Goal: Information Seeking & Learning: Learn about a topic

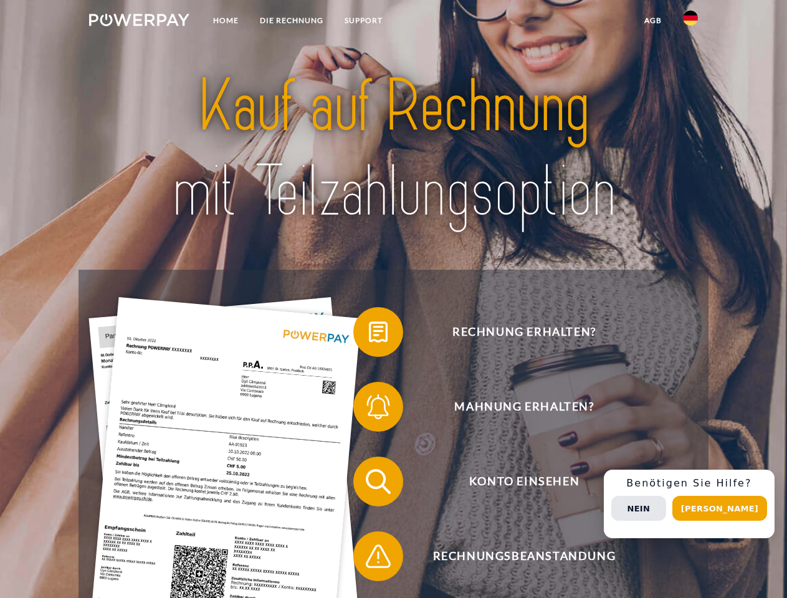
click at [139, 22] on img at bounding box center [139, 20] width 100 height 12
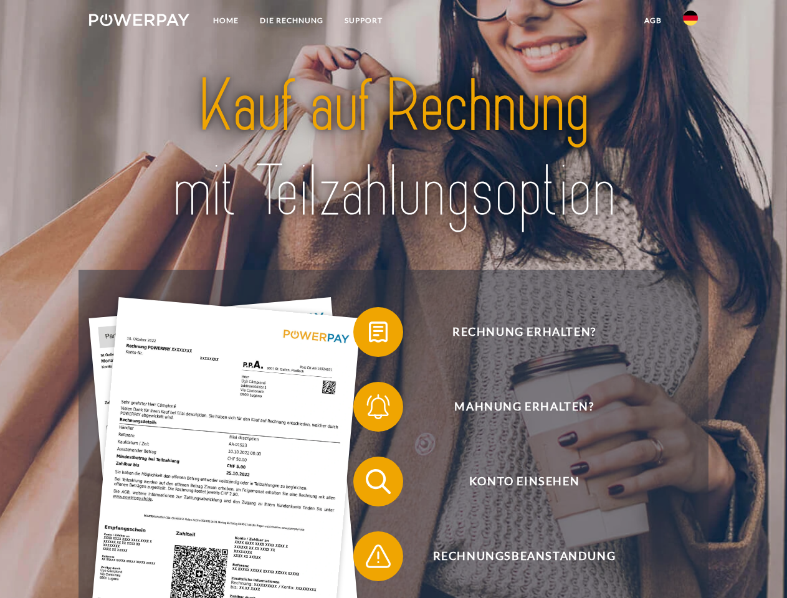
click at [690, 22] on img at bounding box center [690, 18] width 15 height 15
click at [652, 21] on link "agb" at bounding box center [653, 20] width 39 height 22
click at [369, 335] on span at bounding box center [359, 332] width 62 height 62
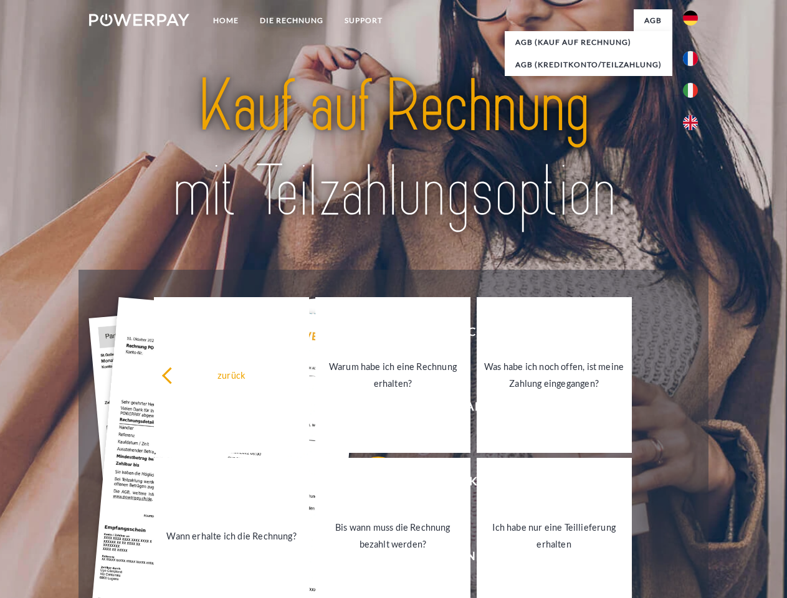
click at [369, 409] on div "zurück Warum habe ich eine Rechnung erhalten? Was habe ich noch offen, ist mein…" at bounding box center [392, 455] width 503 height 321
click at [369, 484] on link "Bis wann muss die Rechnung bezahlt werden?" at bounding box center [392, 536] width 155 height 156
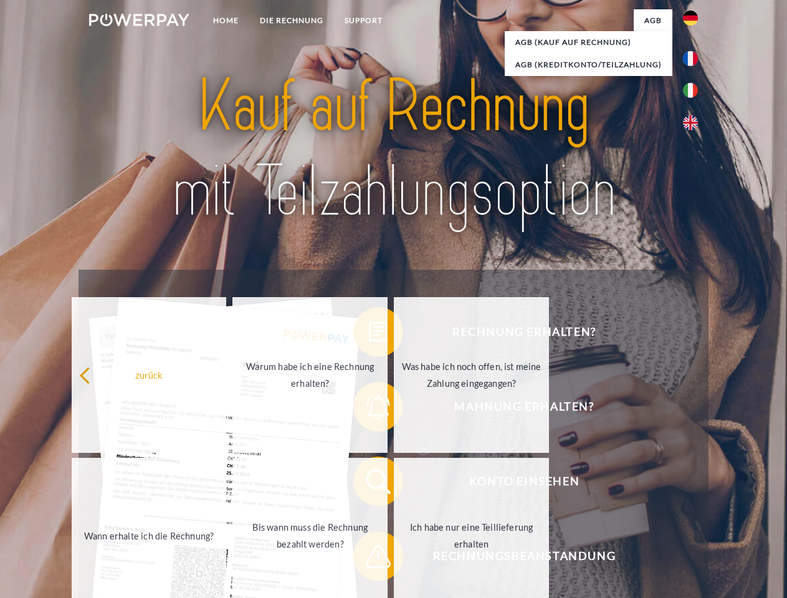
click at [369, 559] on span at bounding box center [359, 556] width 62 height 62
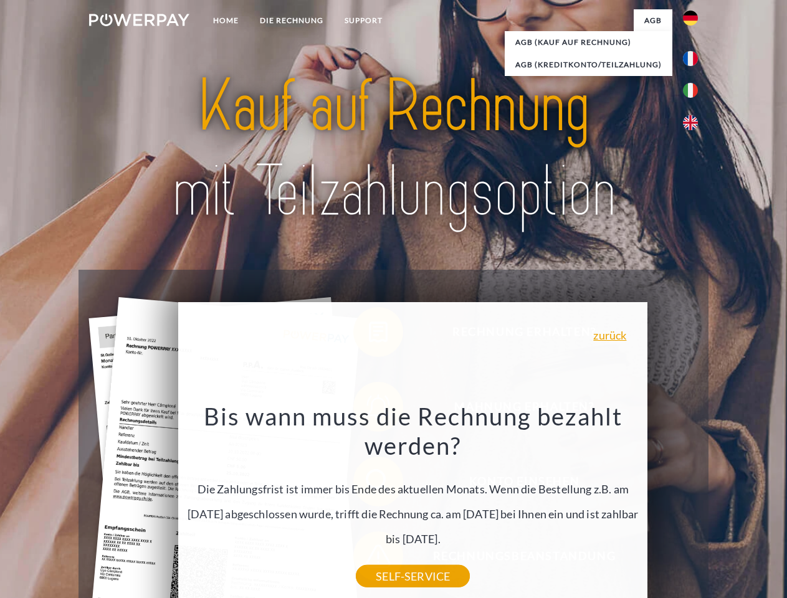
click at [693, 504] on div "Rechnung erhalten? Mahnung erhalten? Konto einsehen" at bounding box center [392, 519] width 629 height 498
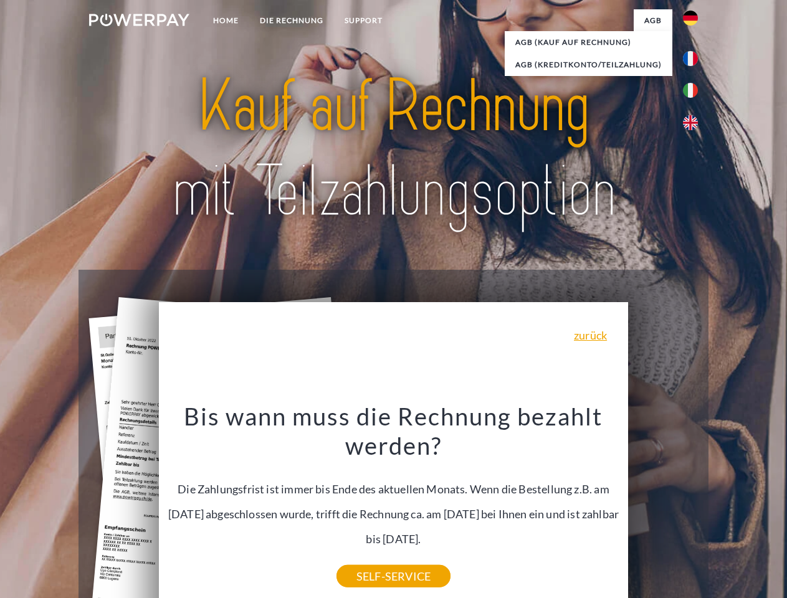
click at [663, 506] on span "Konto einsehen" at bounding box center [523, 482] width 305 height 50
click at [724, 508] on header "Home DIE RECHNUNG SUPPORT" at bounding box center [393, 430] width 787 height 860
